Goal: Purchase product/service

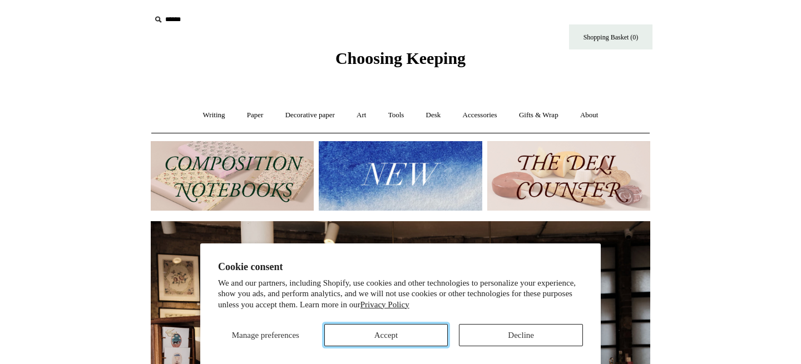
click at [420, 340] on button "Accept" at bounding box center [386, 335] width 124 height 22
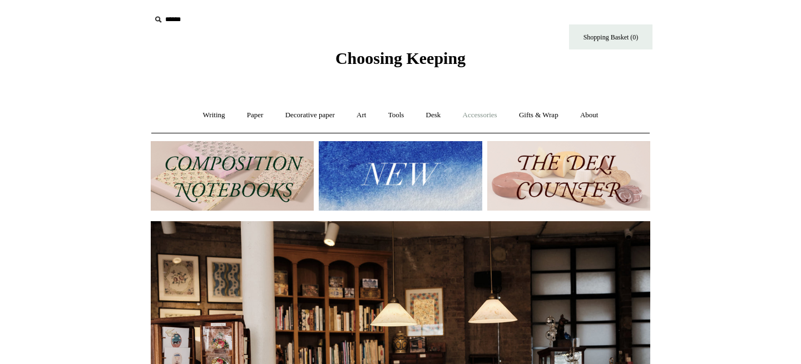
click at [475, 108] on link "Accessories +" at bounding box center [480, 115] width 54 height 29
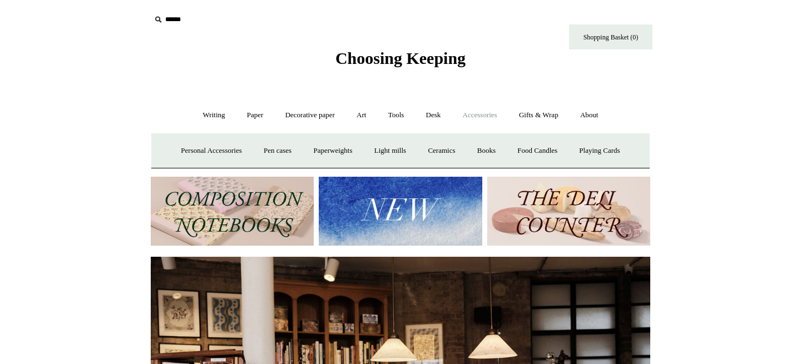
click at [165, 19] on input "text" at bounding box center [219, 19] width 137 height 21
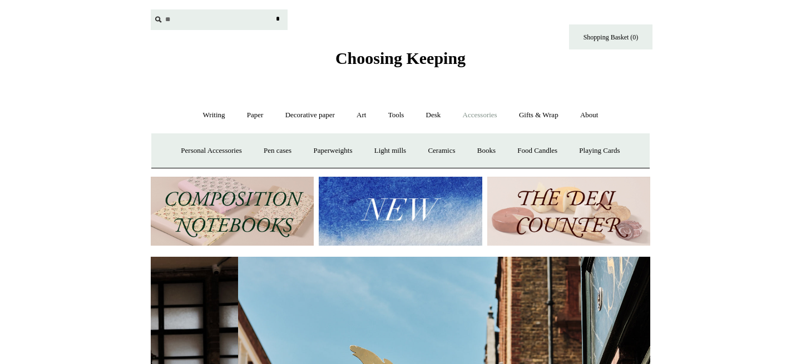
scroll to position [0, 499]
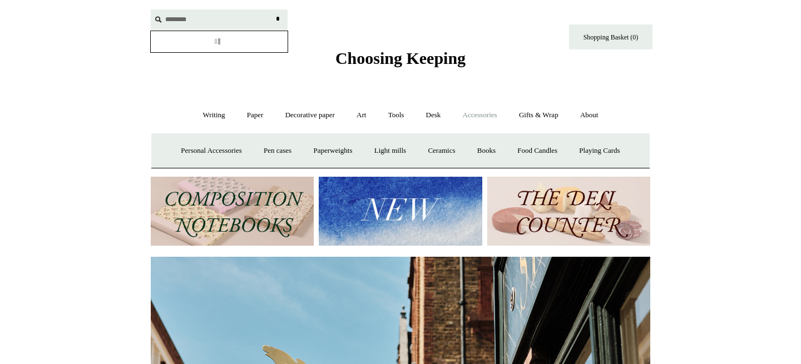
type input "********"
click at [272, 9] on input "*" at bounding box center [277, 18] width 11 height 19
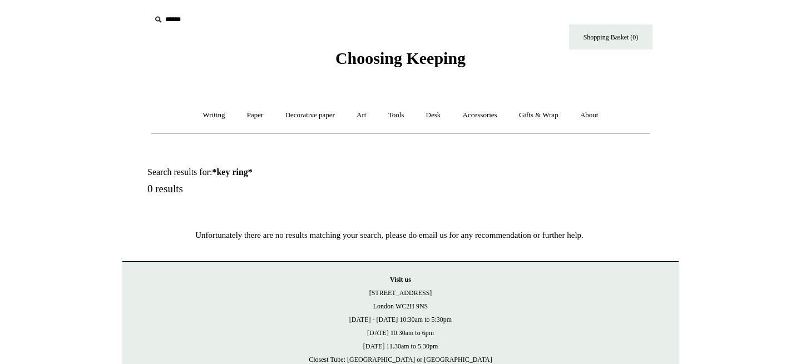
scroll to position [5, 0]
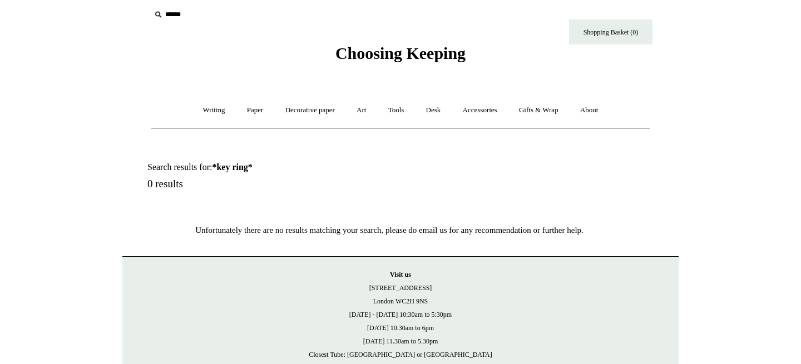
click at [179, 13] on input "text" at bounding box center [219, 14] width 137 height 21
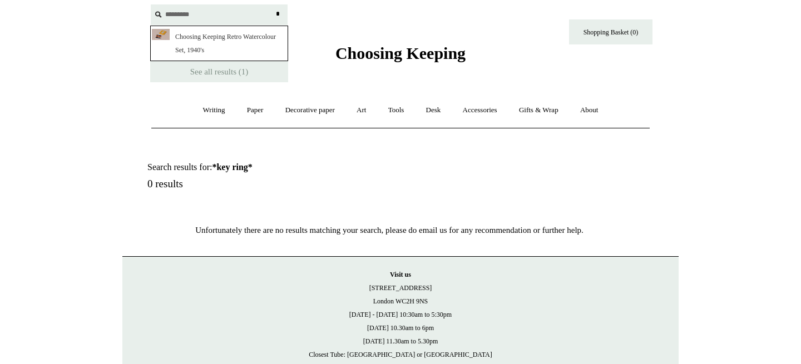
type input "*********"
click at [272, 4] on input "*" at bounding box center [277, 13] width 11 height 19
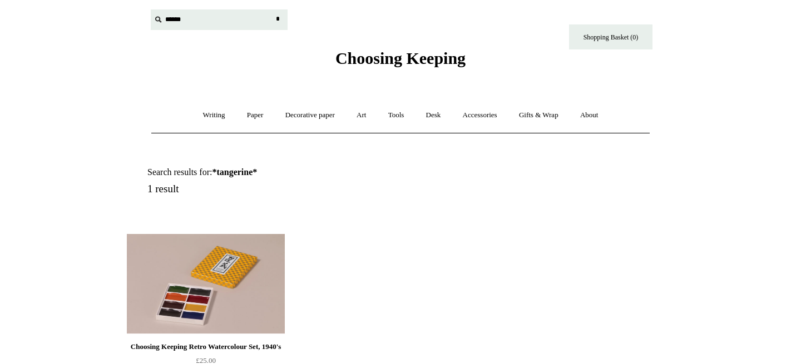
click at [179, 13] on input "text" at bounding box center [219, 19] width 137 height 21
type input "*******"
click at [272, 9] on input "*" at bounding box center [277, 18] width 11 height 19
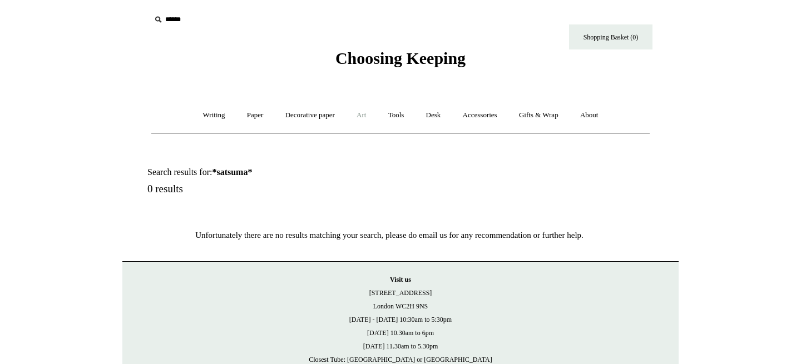
click at [361, 116] on link "Art +" at bounding box center [360, 115] width 29 height 29
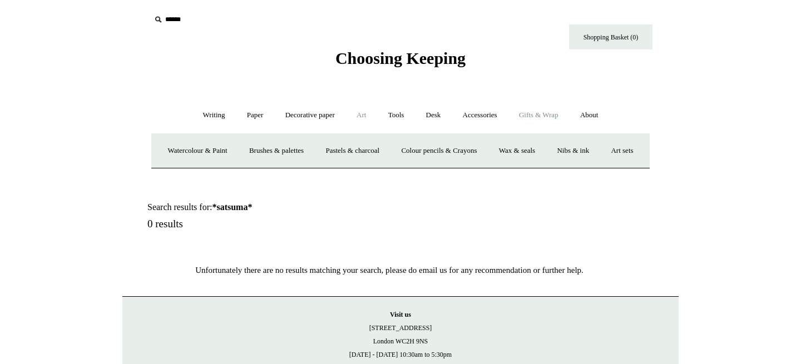
click at [548, 107] on link "Gifts & Wrap +" at bounding box center [539, 115] width 60 height 29
click at [477, 115] on link "Accessories +" at bounding box center [480, 115] width 54 height 29
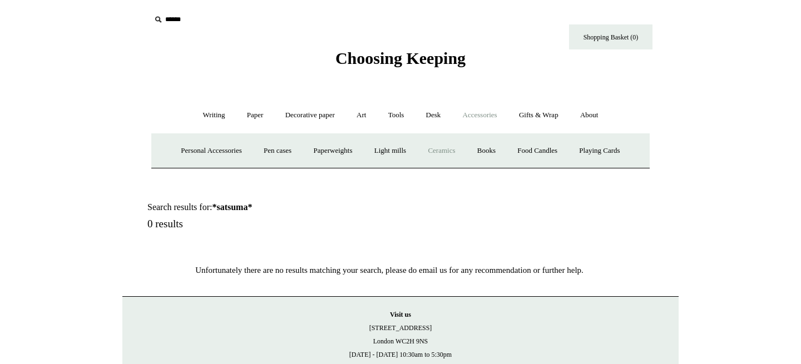
click at [450, 140] on link "Ceramics +" at bounding box center [441, 150] width 47 height 29
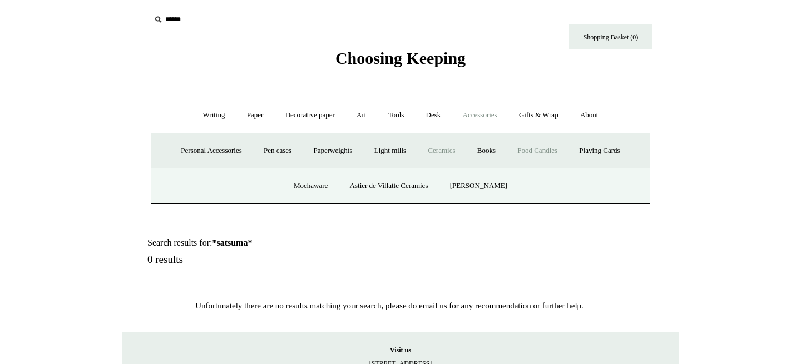
click at [546, 155] on link "Food Candles" at bounding box center [537, 150] width 60 height 29
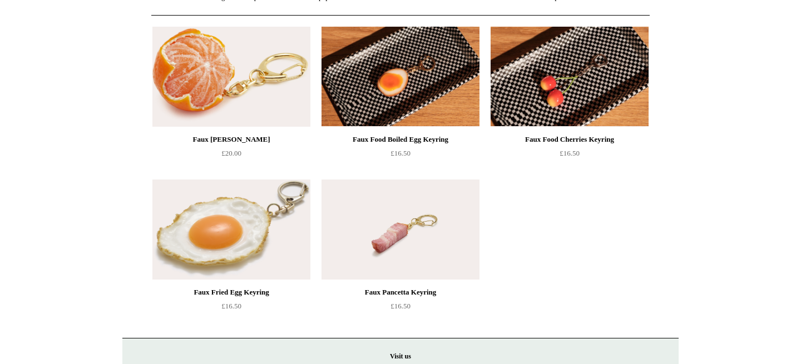
scroll to position [119, 0]
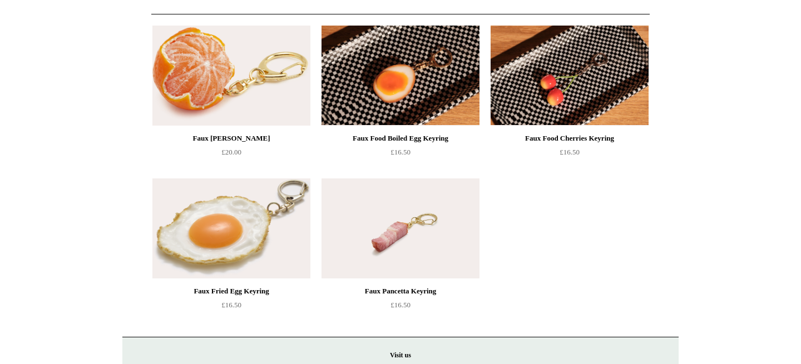
click at [411, 87] on img at bounding box center [400, 76] width 158 height 100
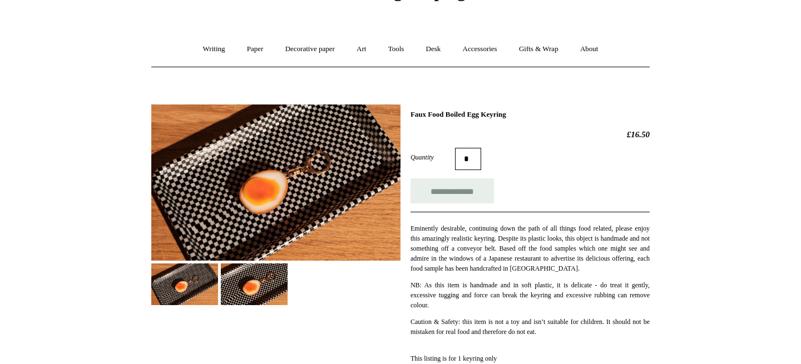
scroll to position [67, 0]
click at [248, 298] on img at bounding box center [254, 284] width 67 height 42
